Goal: Transaction & Acquisition: Purchase product/service

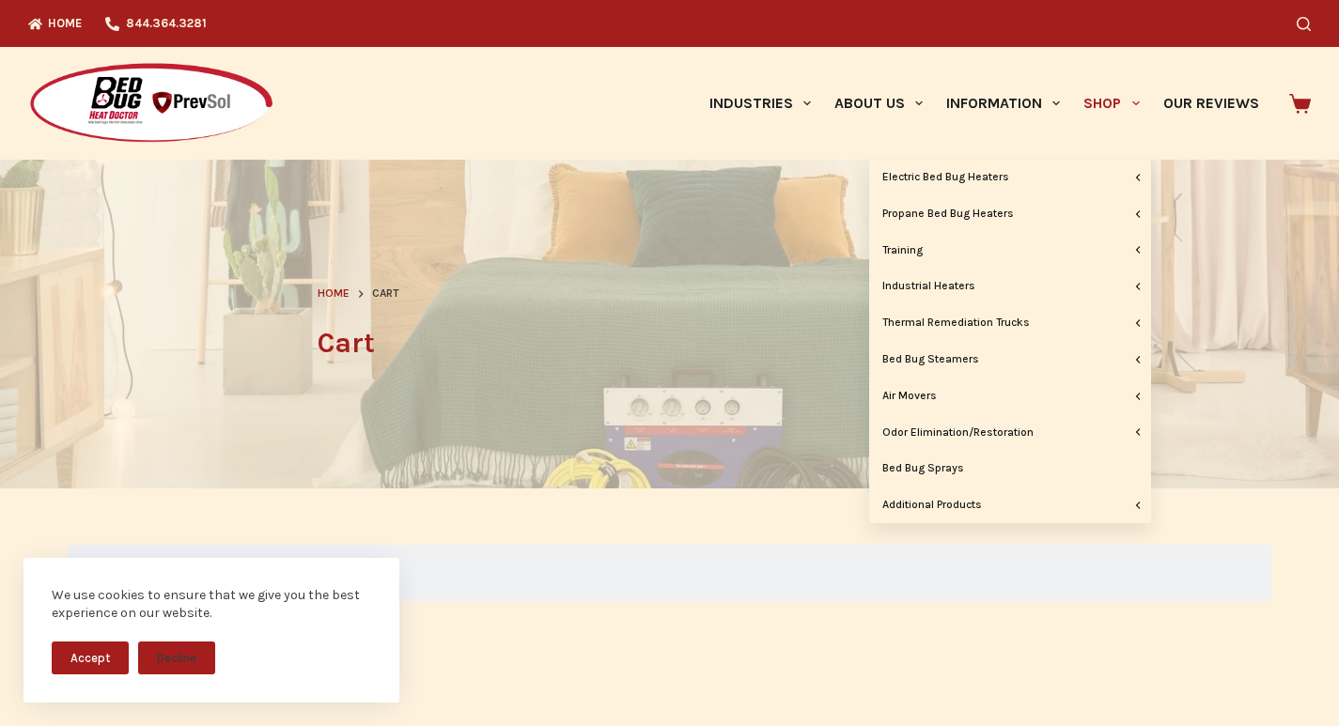
click at [1072, 62] on link "Shop" at bounding box center [1111, 103] width 79 height 113
click at [1074, 456] on link "Bed Bug Sprays" at bounding box center [1010, 469] width 282 height 36
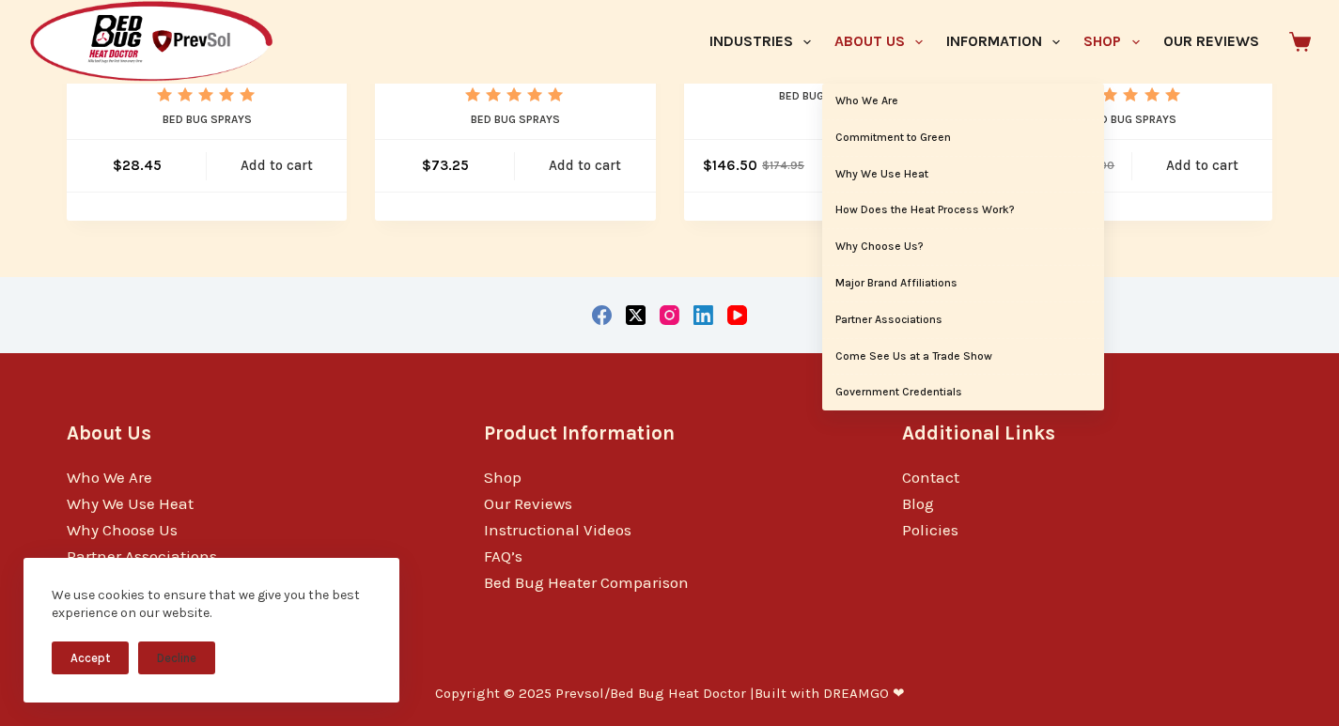
click at [822, 58] on link "About Us" at bounding box center [878, 42] width 112 height 84
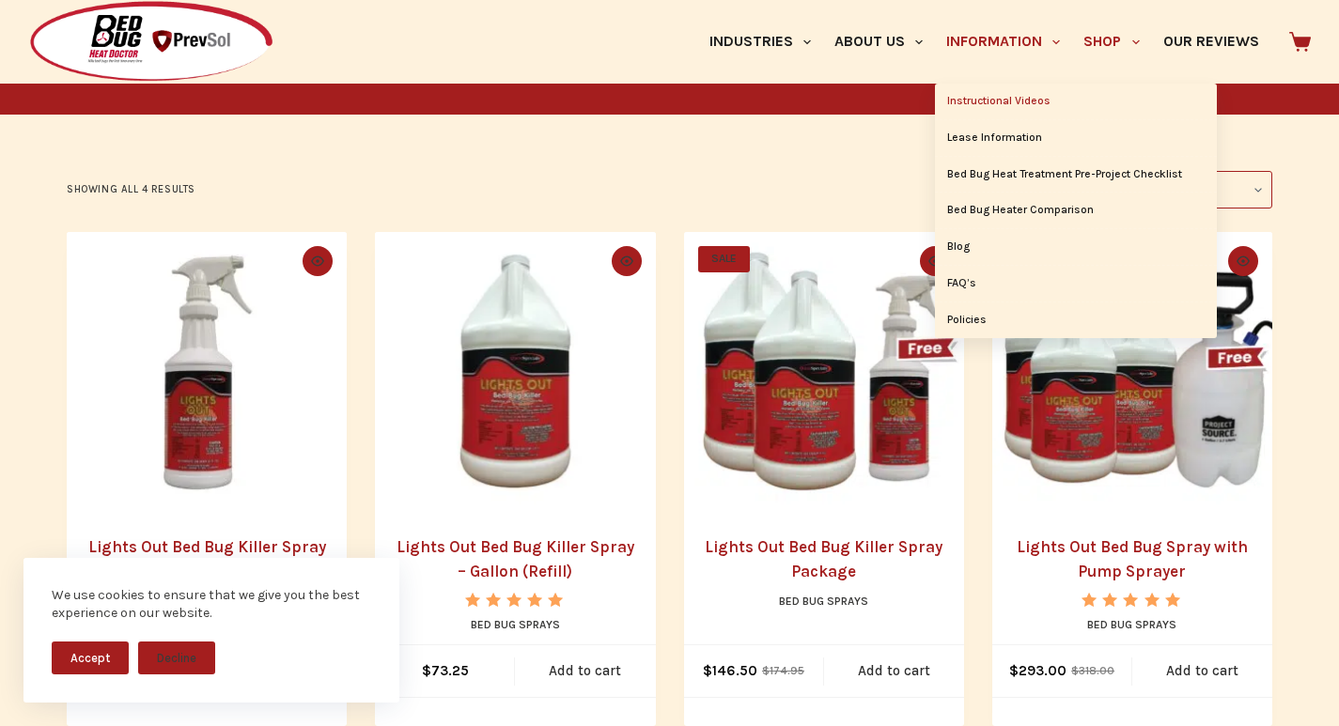
scroll to position [509, 0]
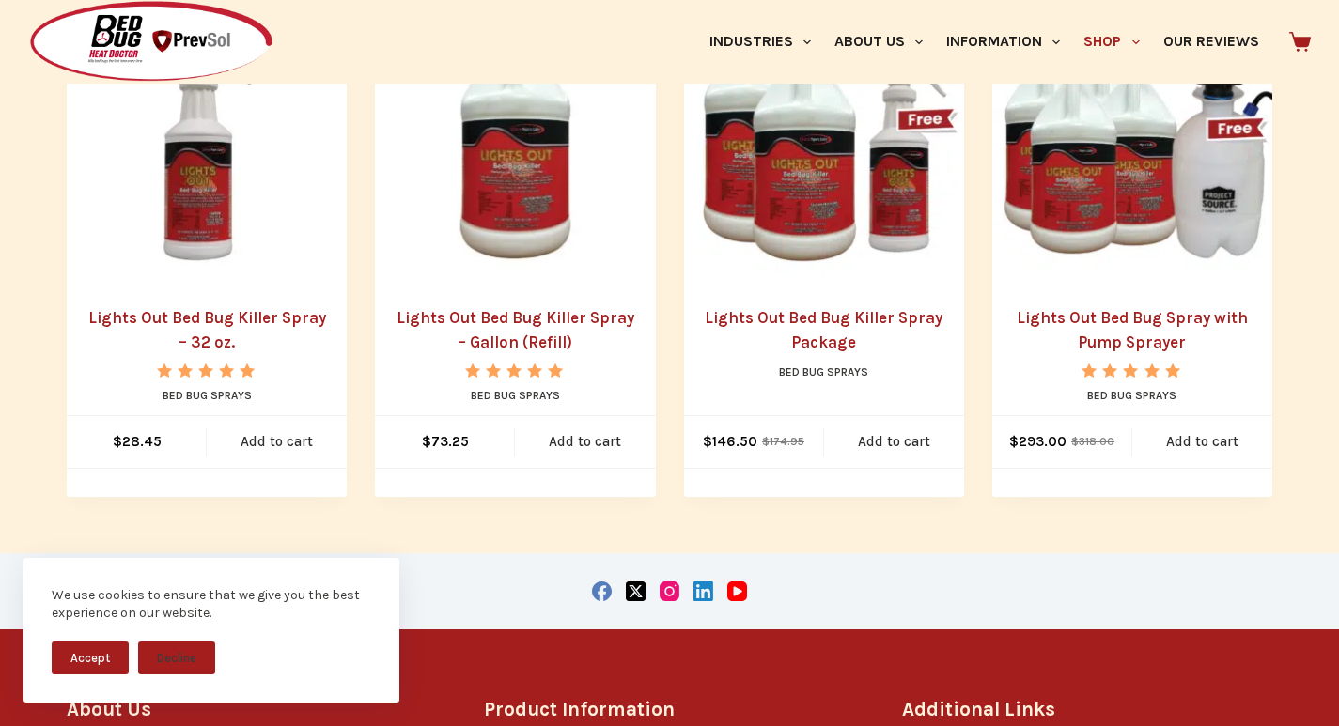
click at [122, 245] on img "Lights Out Bed Bug Killer Spray - 32 oz." at bounding box center [207, 143] width 280 height 280
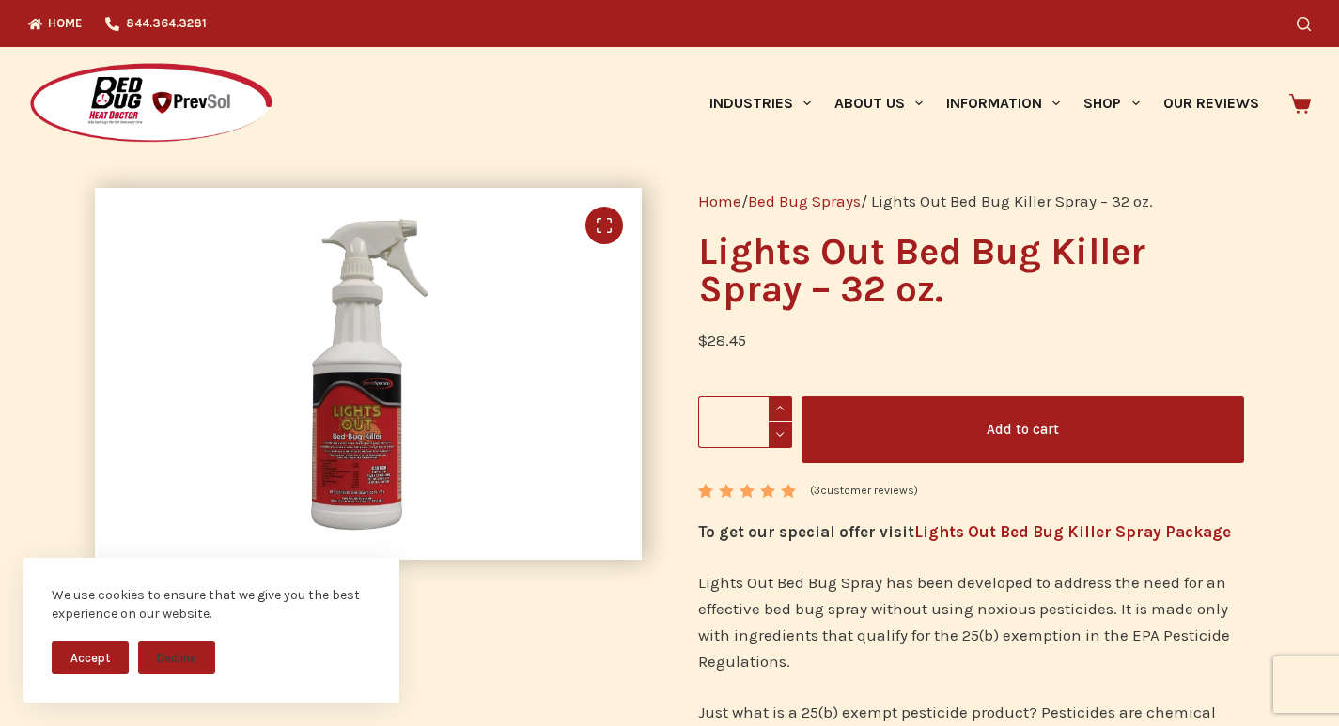
click at [592, 229] on link "🔍" at bounding box center [604, 226] width 38 height 38
